Goal: Entertainment & Leisure: Consume media (video, audio)

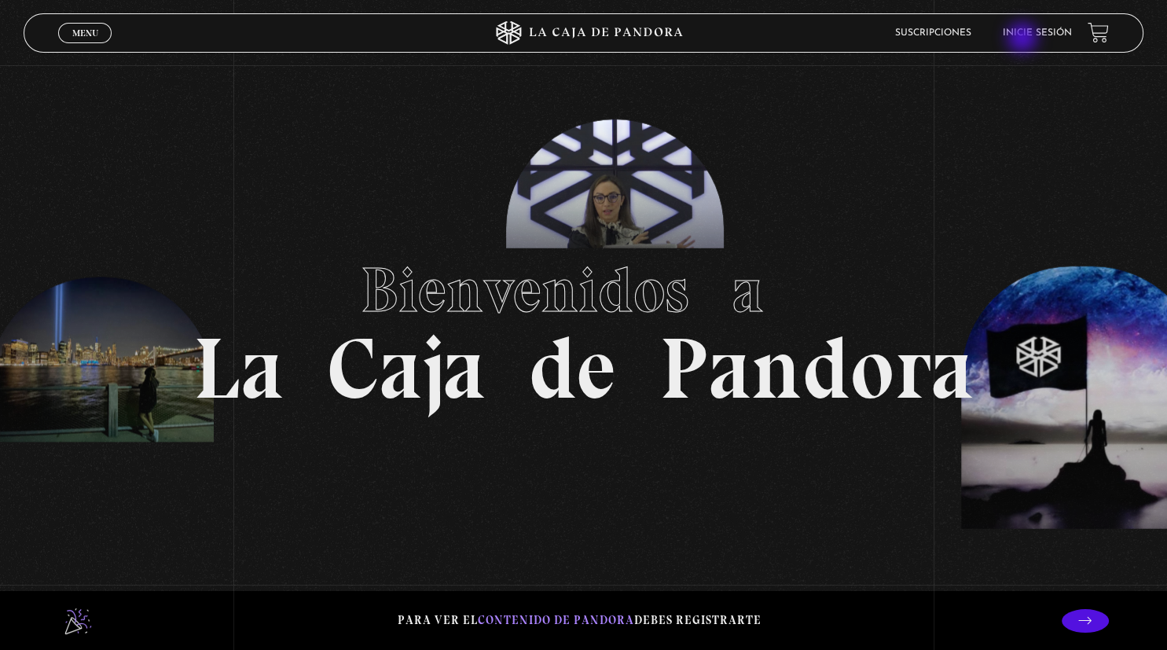
click at [1024, 39] on li "Inicie sesión" at bounding box center [1037, 32] width 69 height 24
click at [1024, 33] on link "Inicie sesión" at bounding box center [1037, 32] width 69 height 9
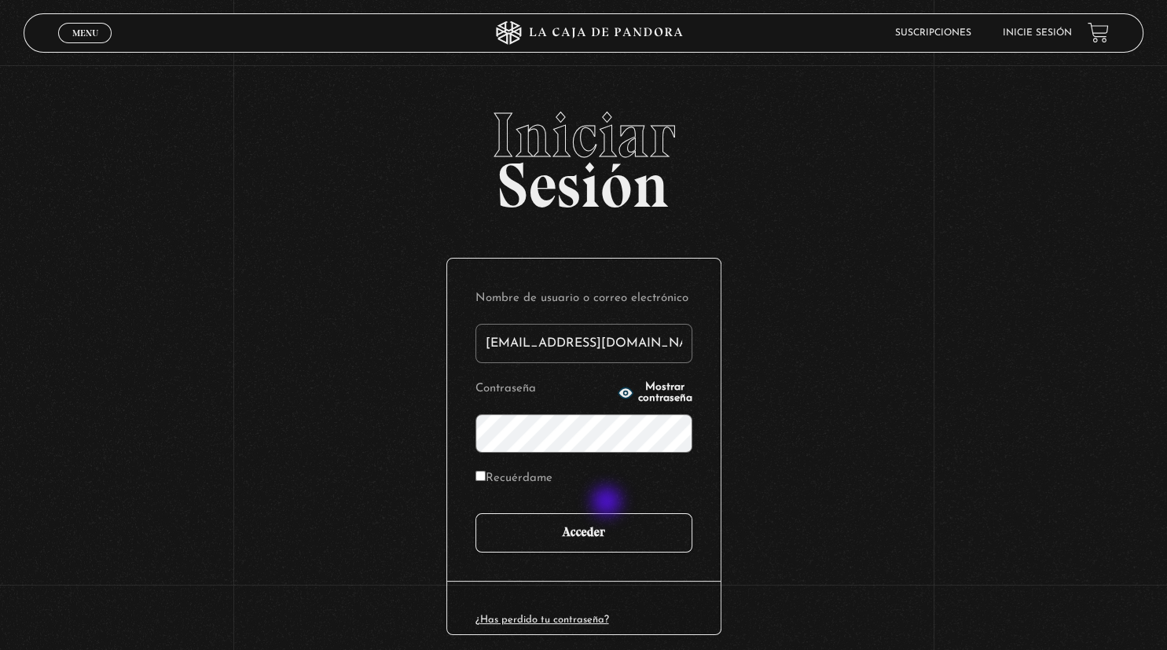
type input "[EMAIL_ADDRESS][DOMAIN_NAME]"
click at [605, 539] on input "Acceder" at bounding box center [583, 532] width 217 height 39
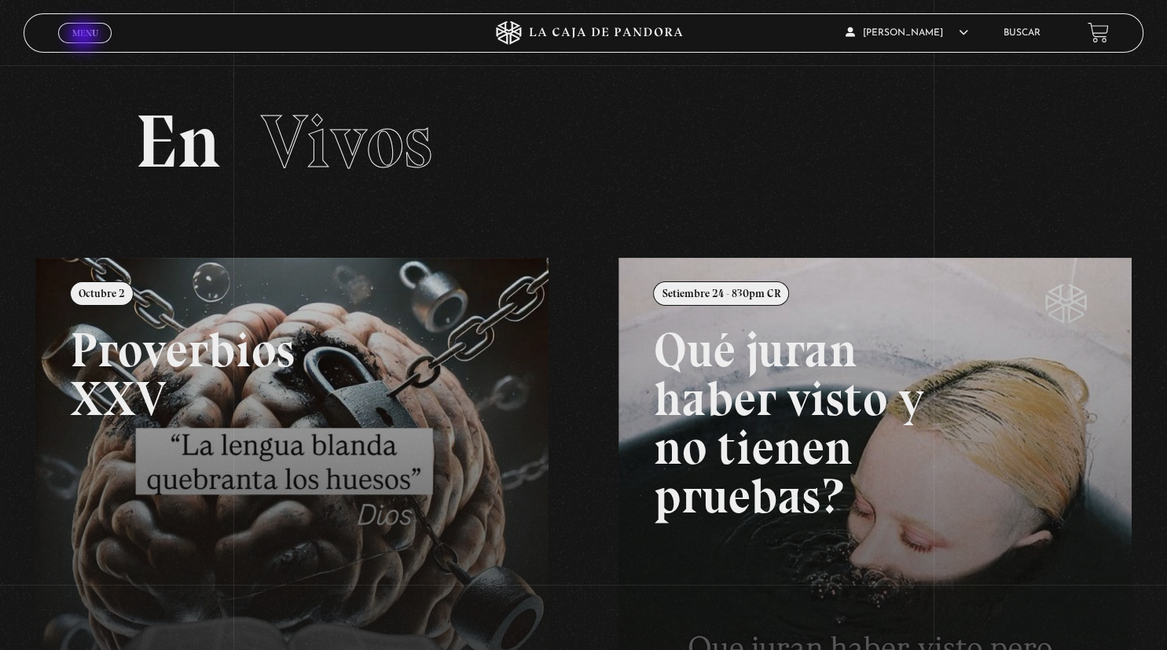
click at [85, 37] on span "Menu" at bounding box center [85, 32] width 26 height 9
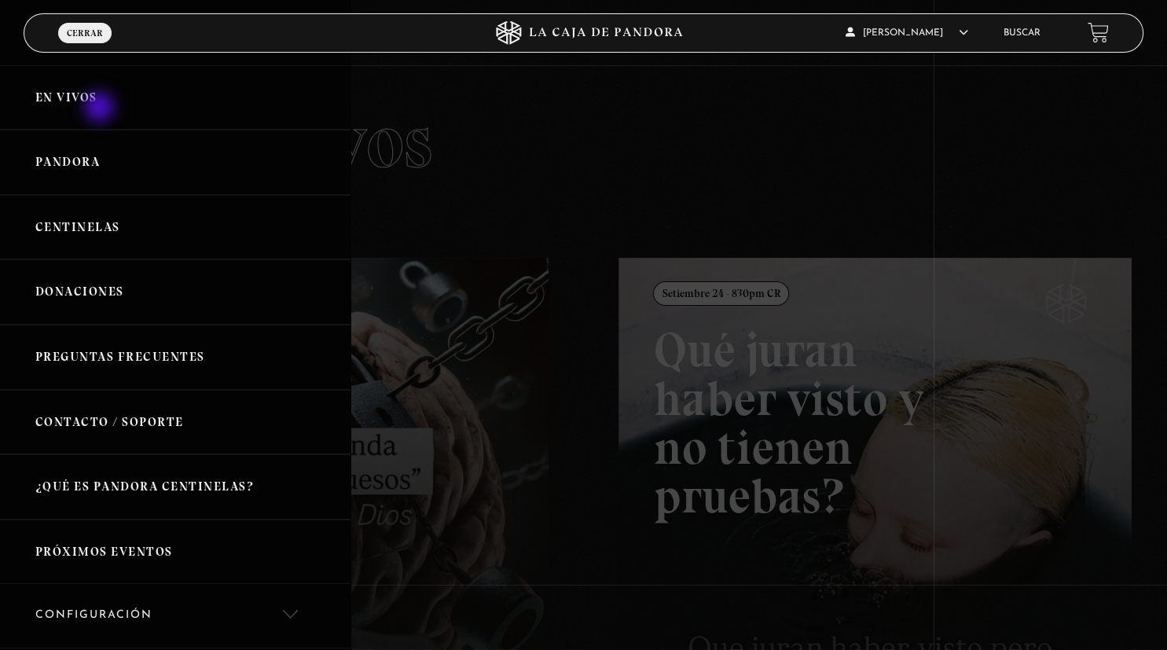
click at [101, 108] on link "En vivos" at bounding box center [175, 97] width 351 height 65
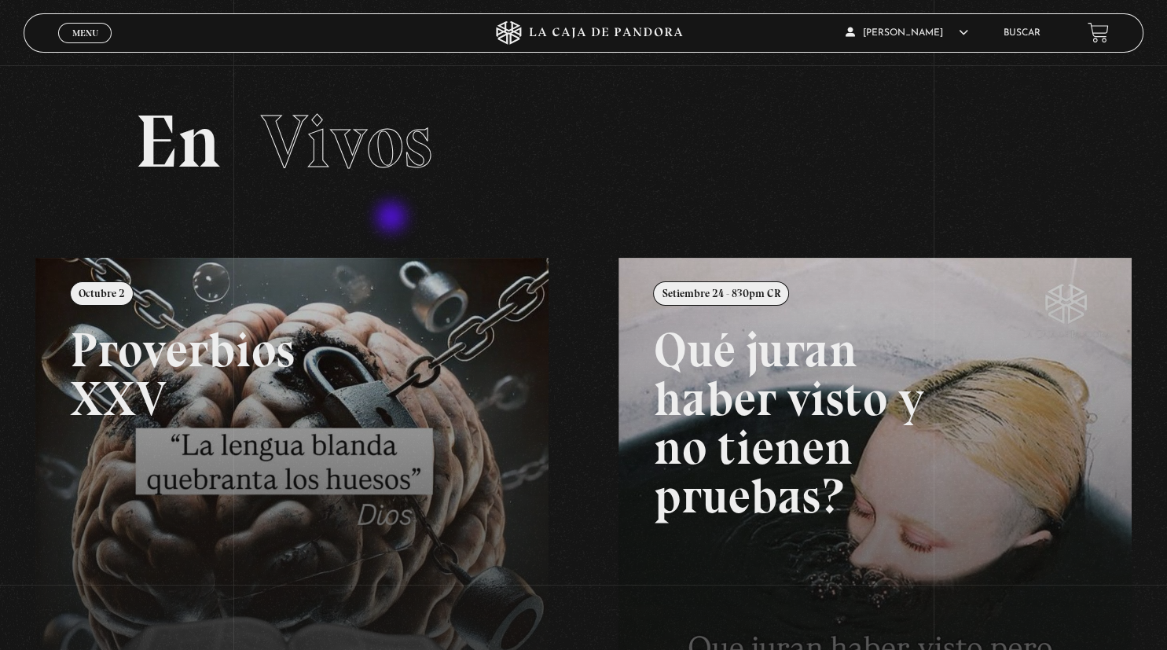
scroll to position [332, 0]
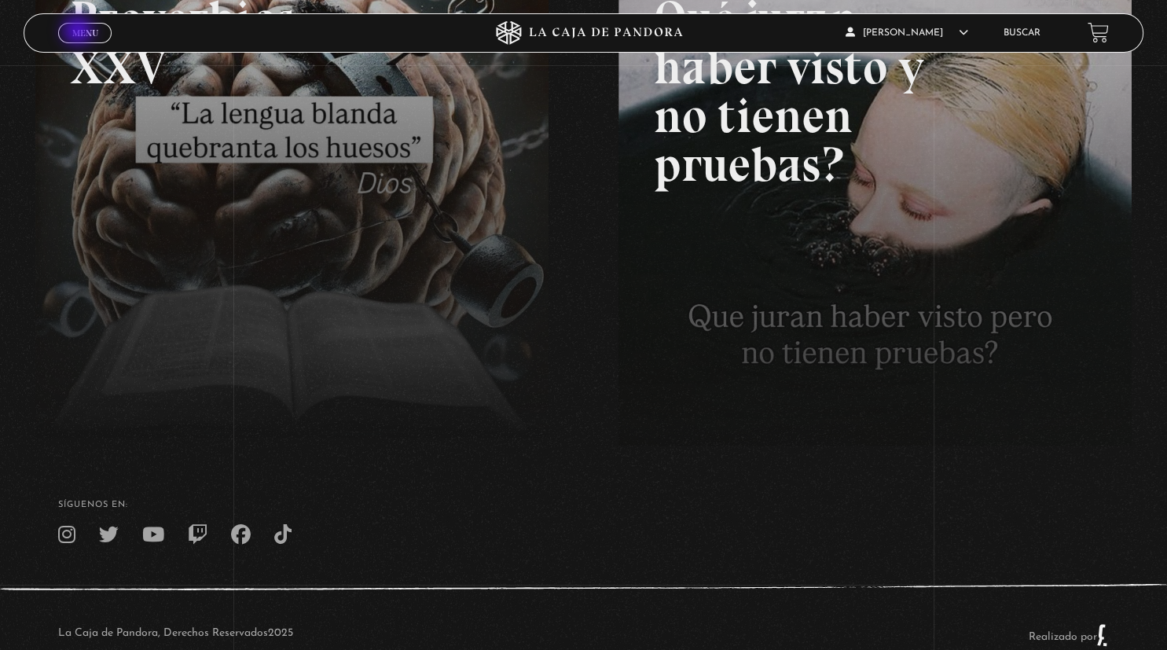
click at [80, 31] on span "Menu" at bounding box center [85, 32] width 26 height 9
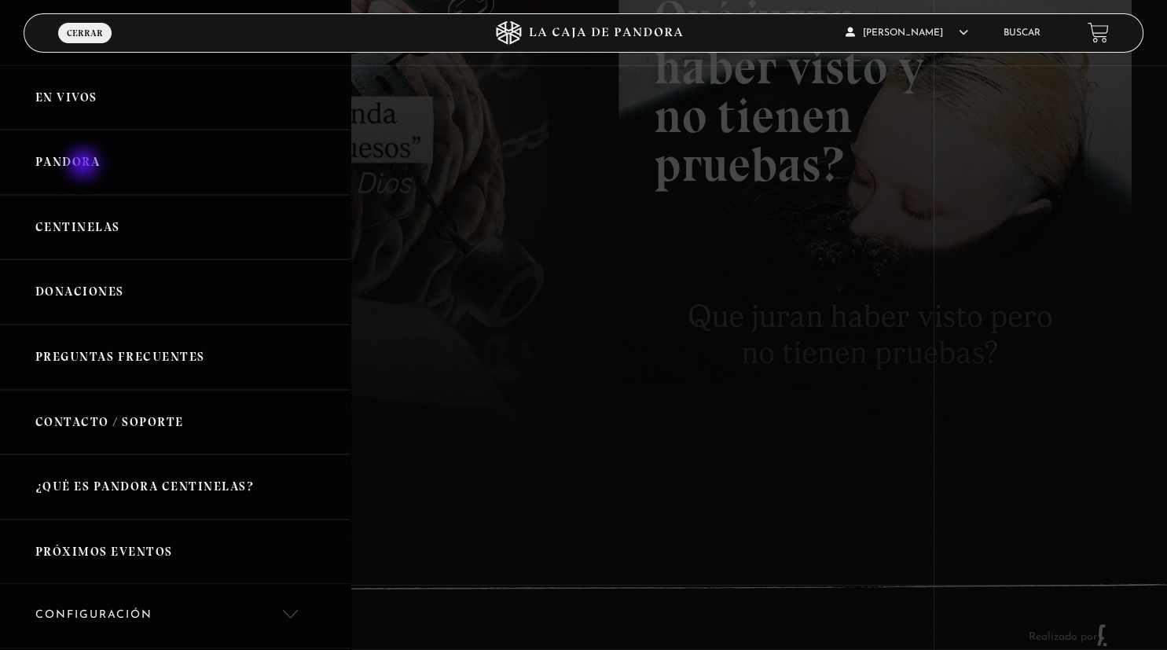
click at [85, 165] on link "Pandora" at bounding box center [175, 162] width 351 height 65
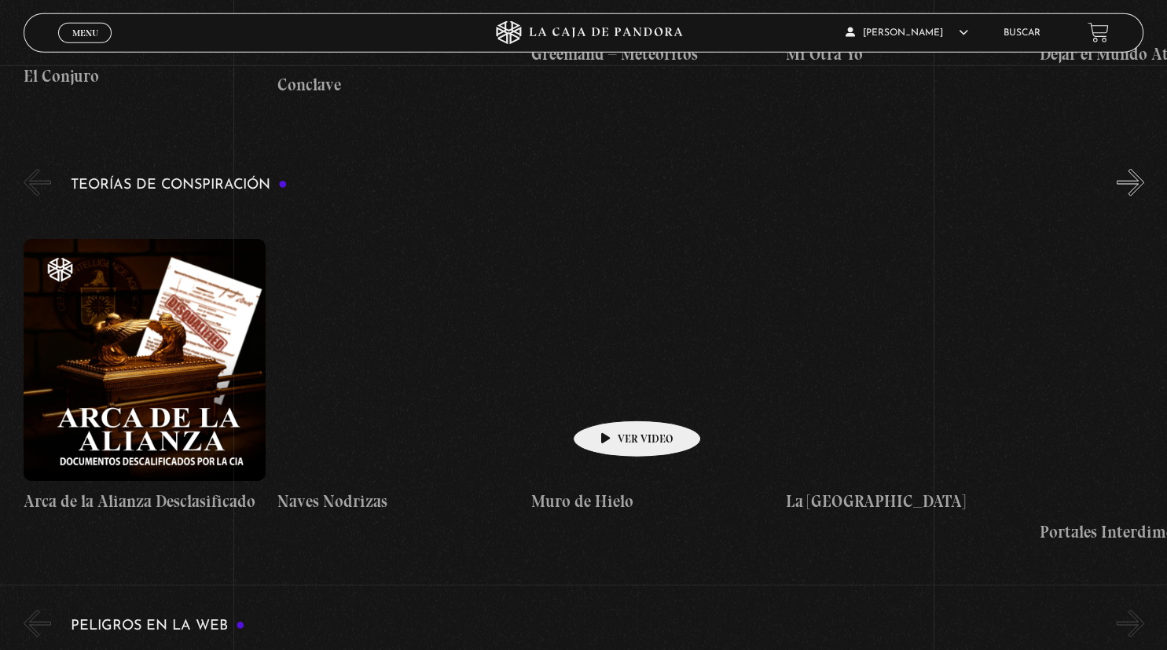
scroll to position [3236, 0]
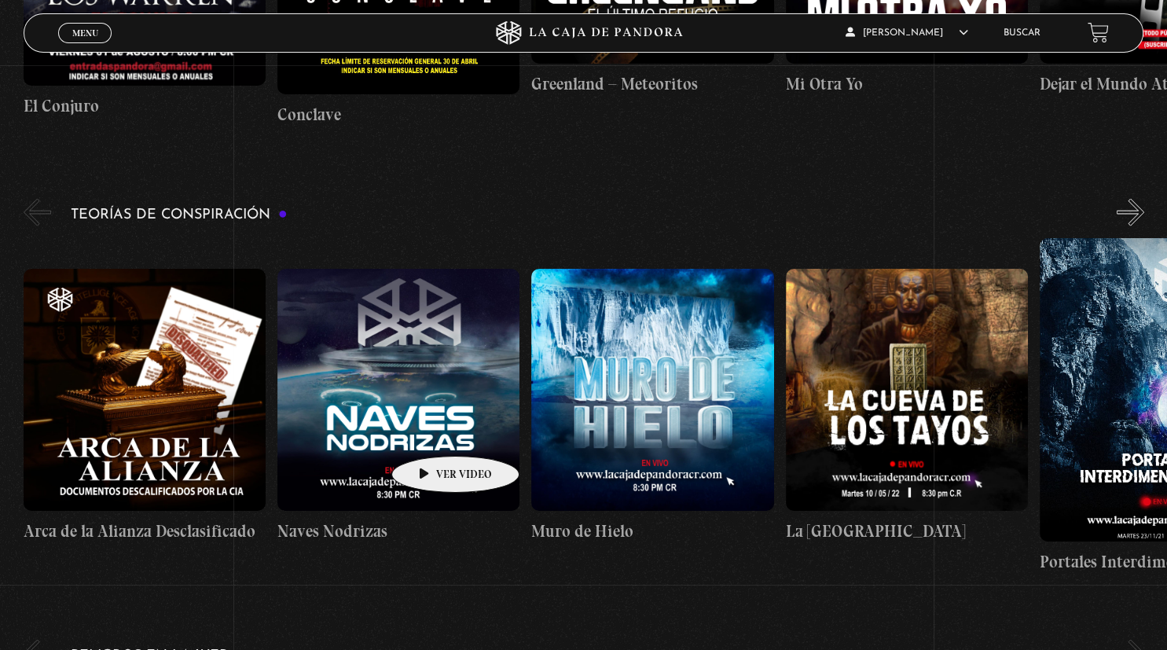
click at [431, 432] on figure at bounding box center [398, 390] width 242 height 242
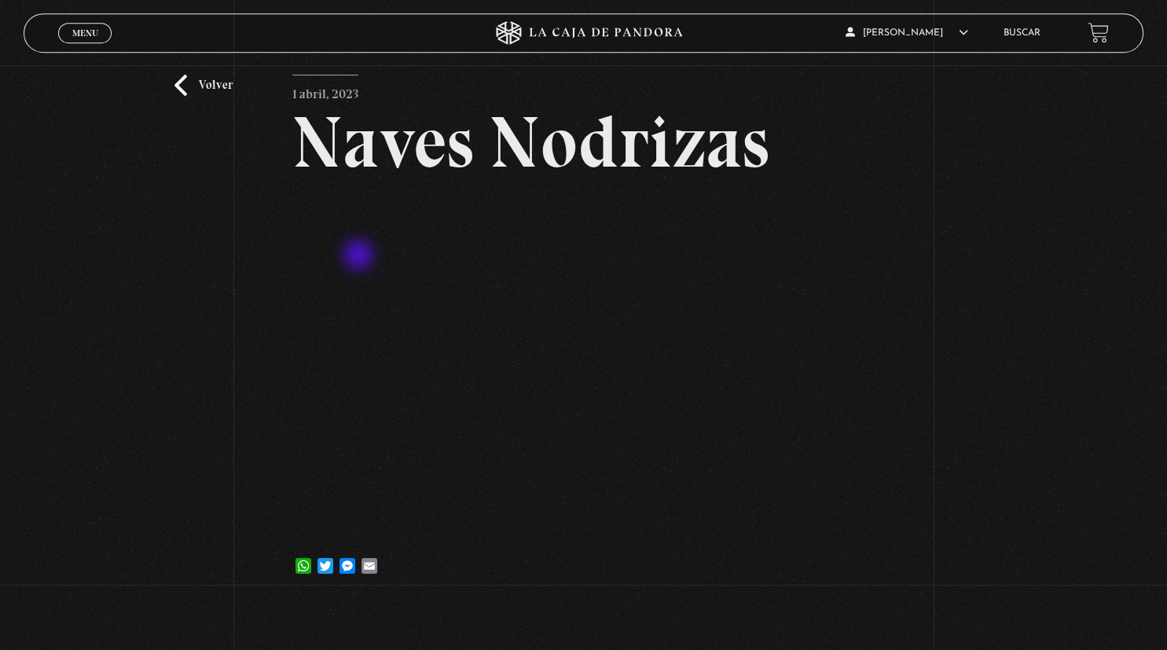
scroll to position [83, 0]
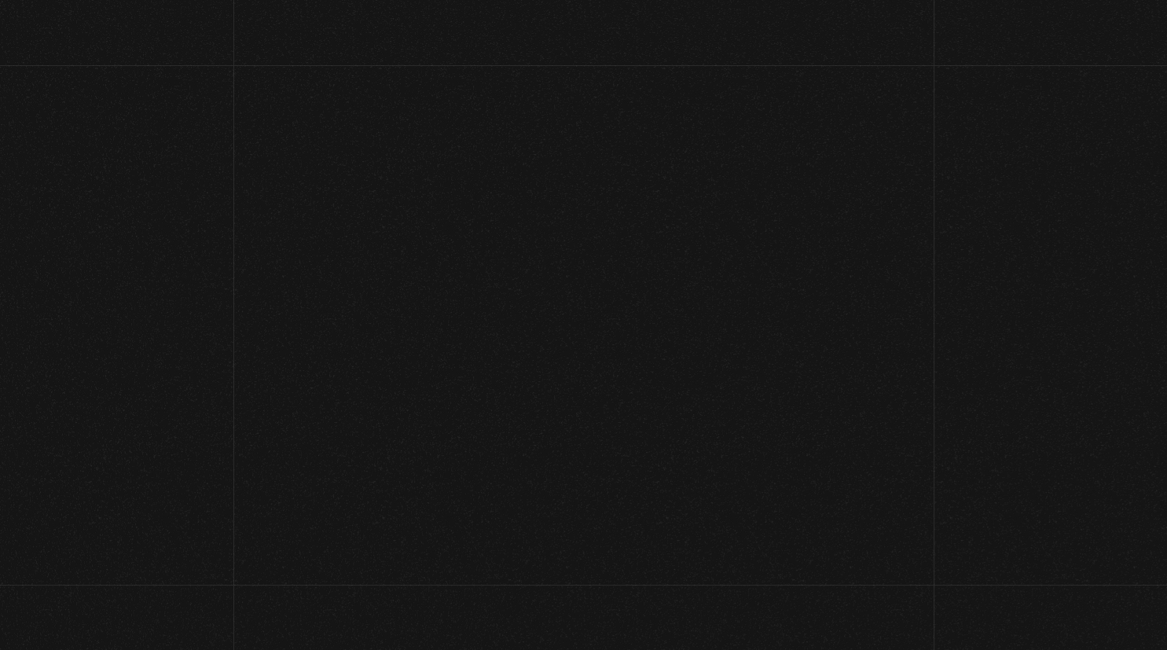
scroll to position [3236, 0]
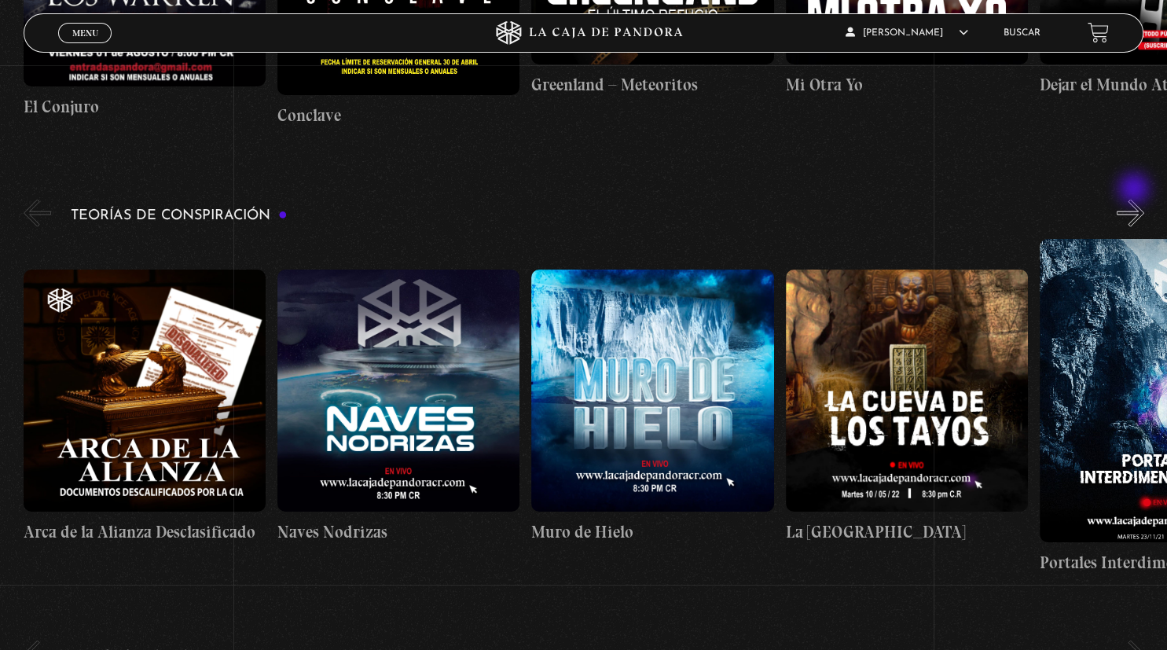
click at [1136, 200] on button "»" at bounding box center [1131, 214] width 28 height 28
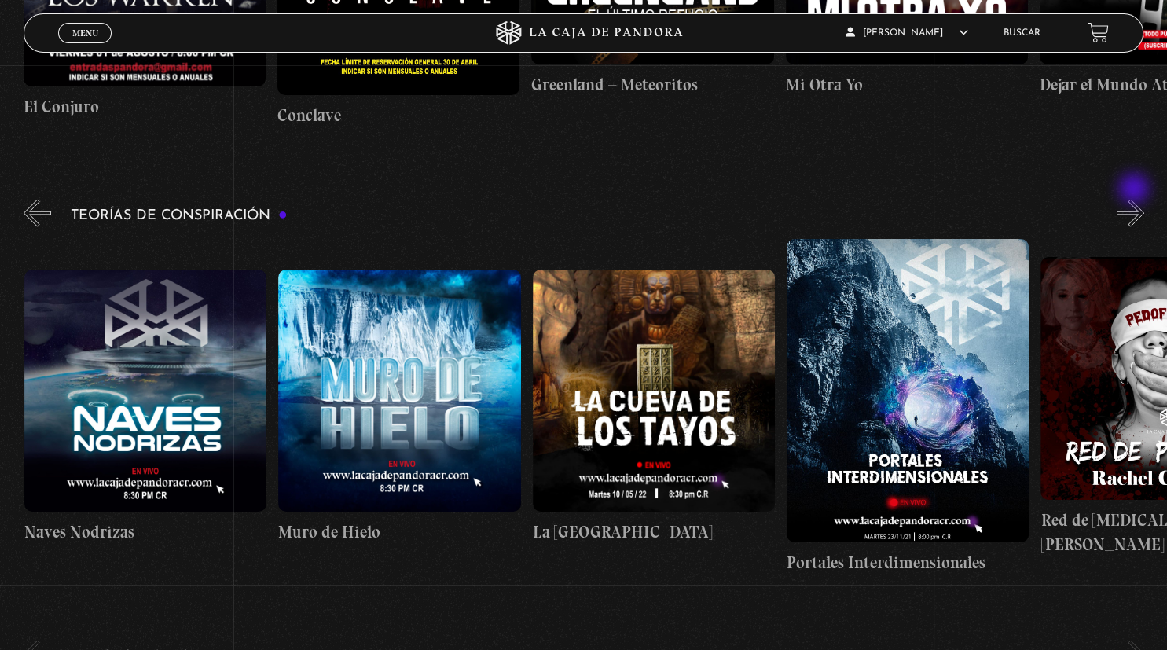
scroll to position [0, 254]
click at [1136, 200] on button "»" at bounding box center [1131, 214] width 28 height 28
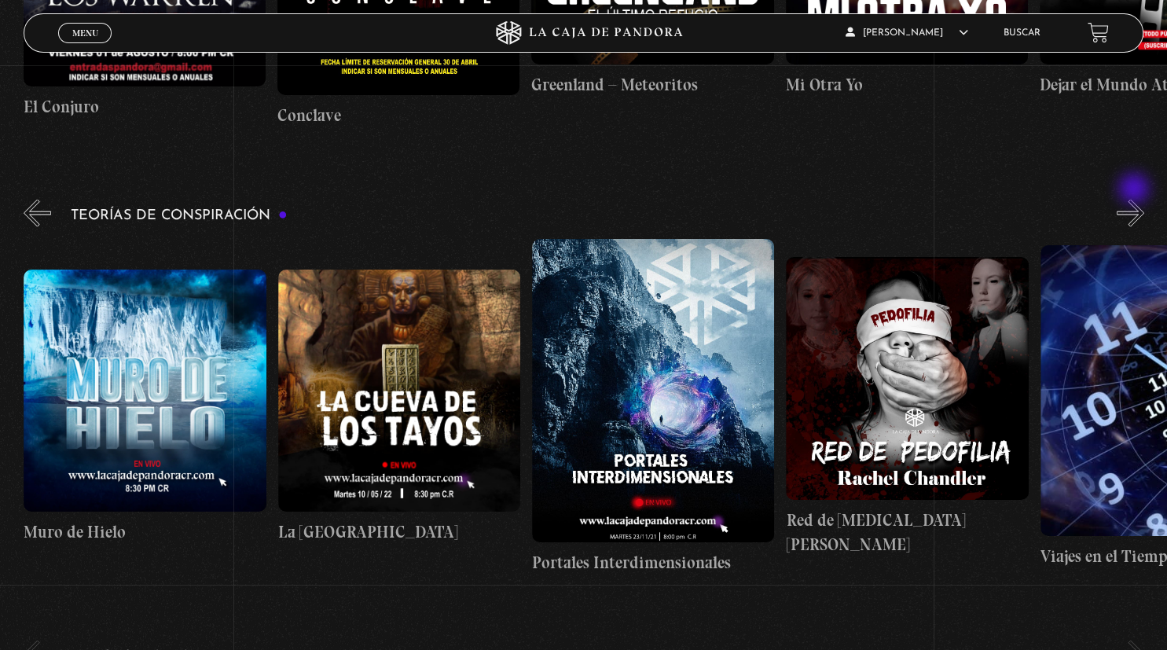
click at [1136, 200] on button "»" at bounding box center [1131, 214] width 28 height 28
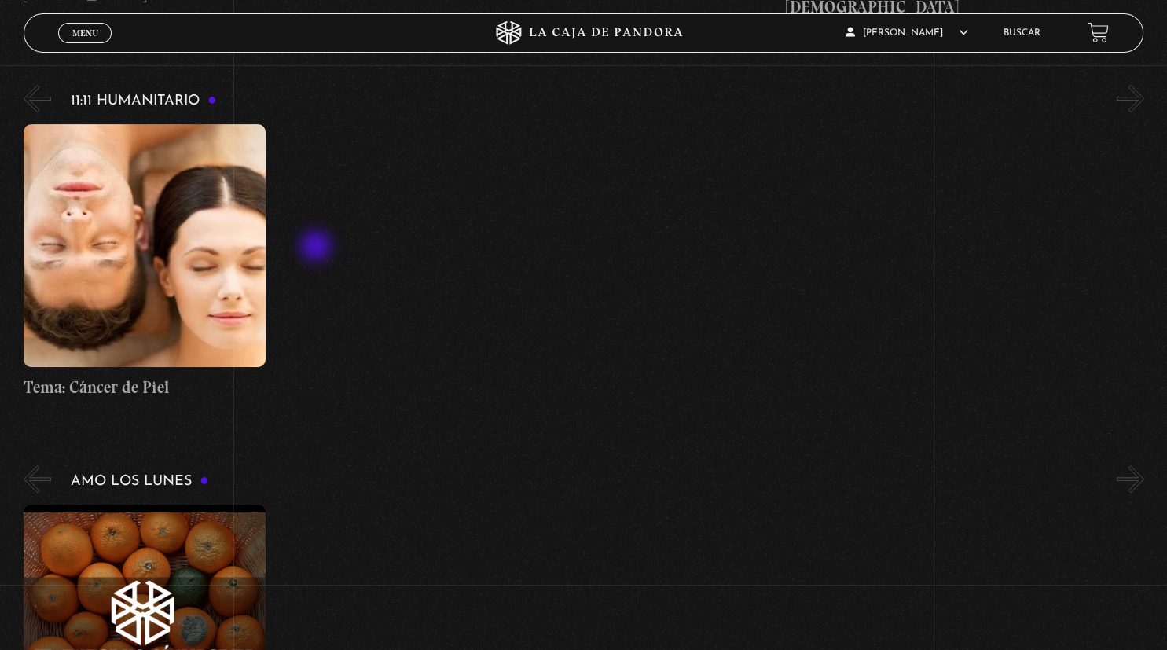
scroll to position [6638, 0]
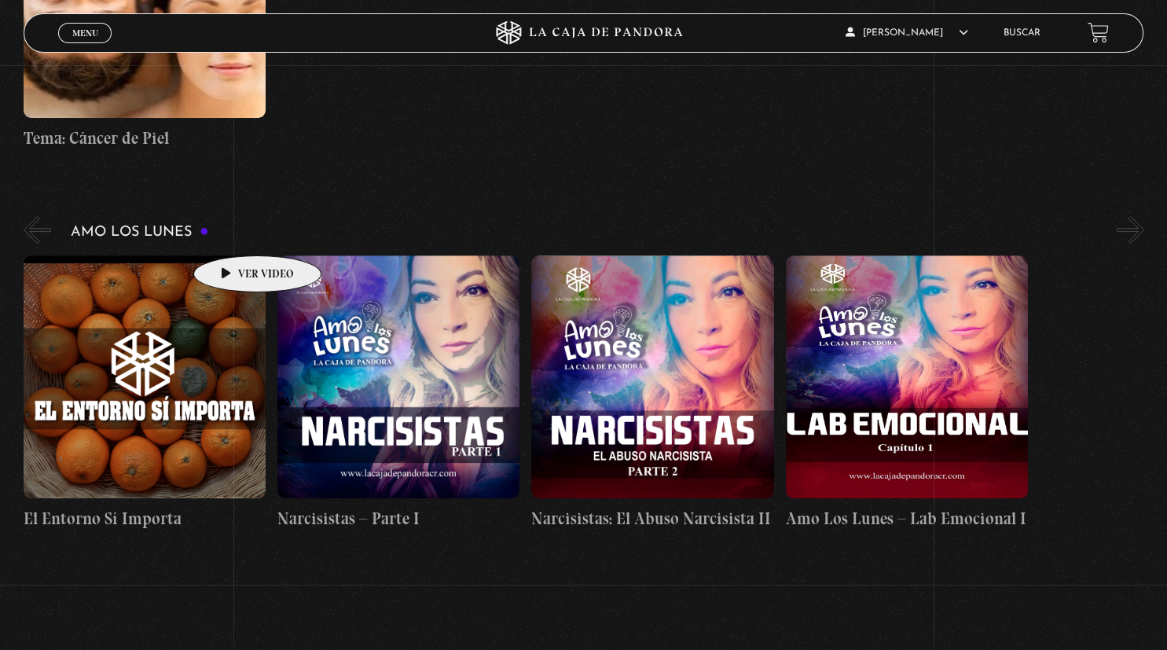
click at [232, 255] on figure at bounding box center [145, 376] width 242 height 242
